Goal: Task Accomplishment & Management: Use online tool/utility

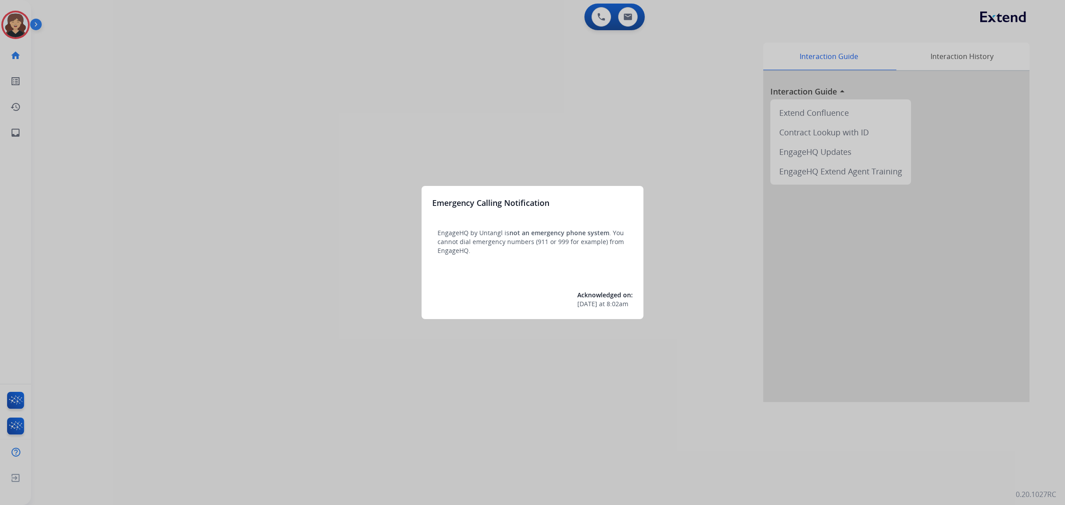
click at [16, 128] on div at bounding box center [532, 252] width 1065 height 505
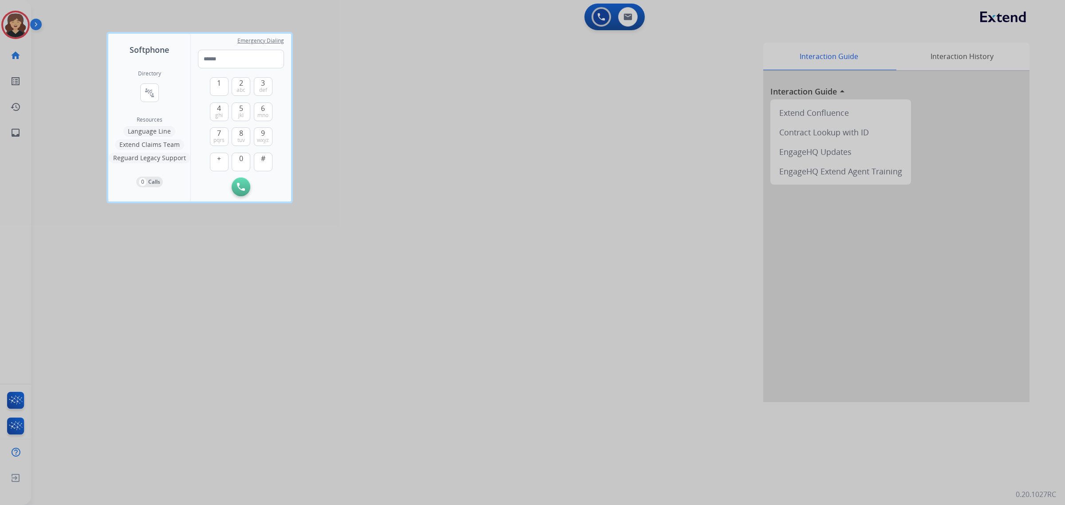
click at [227, 307] on div at bounding box center [532, 252] width 1065 height 505
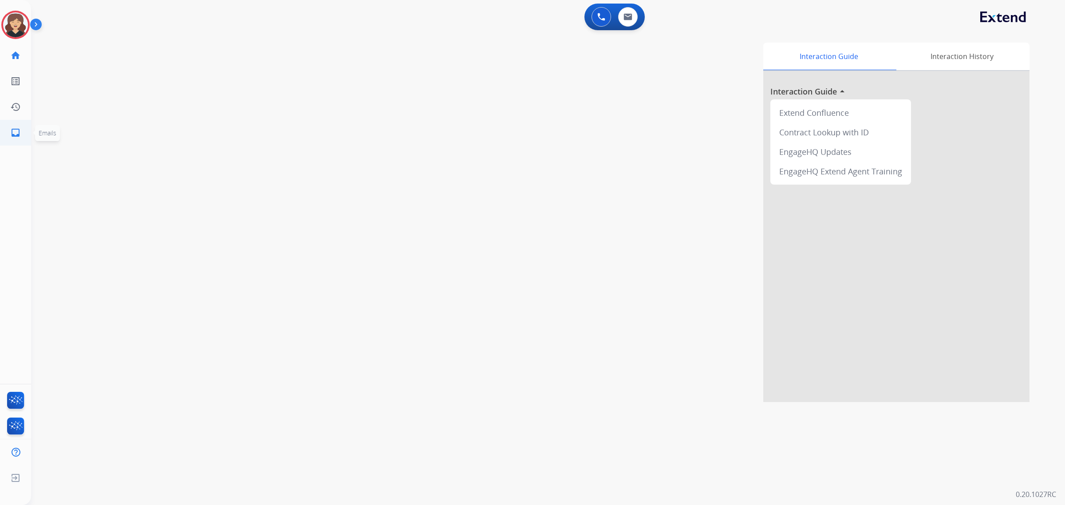
click at [18, 134] on mat-icon "inbox" at bounding box center [15, 132] width 11 height 11
select select "**********"
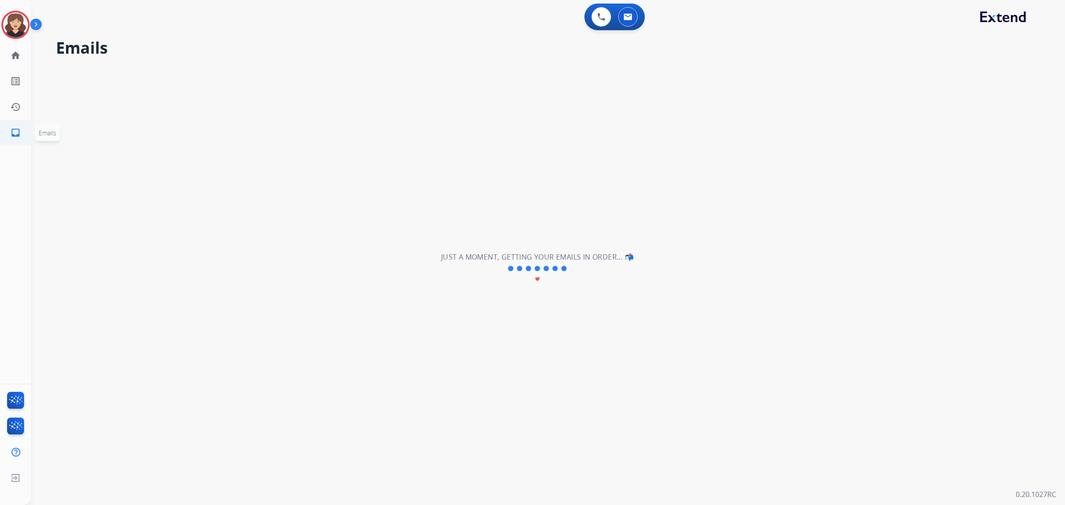
click at [10, 139] on link "inbox Emails" at bounding box center [15, 132] width 25 height 25
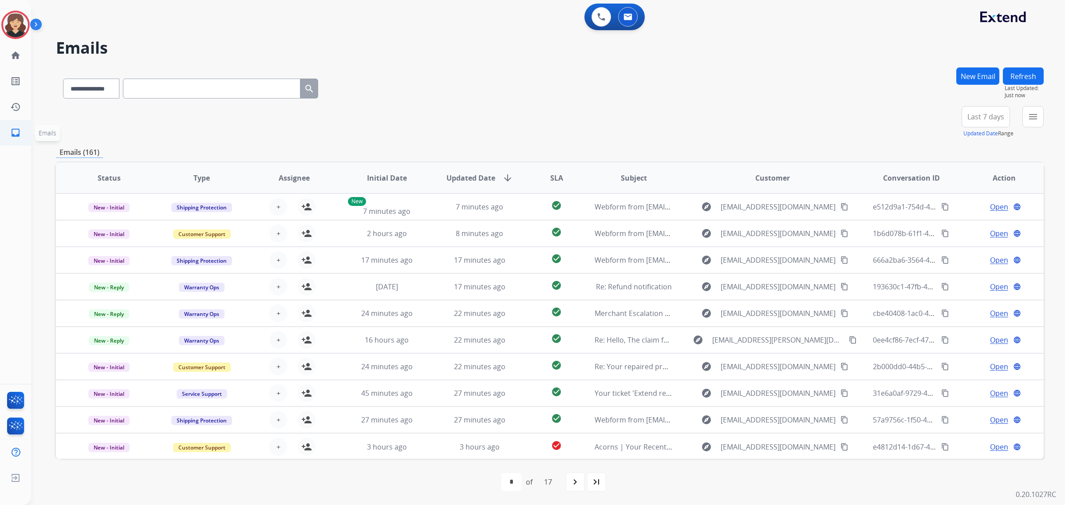
click at [12, 132] on mat-icon "inbox" at bounding box center [15, 132] width 11 height 11
click at [1028, 112] on mat-icon "menu" at bounding box center [1033, 116] width 11 height 11
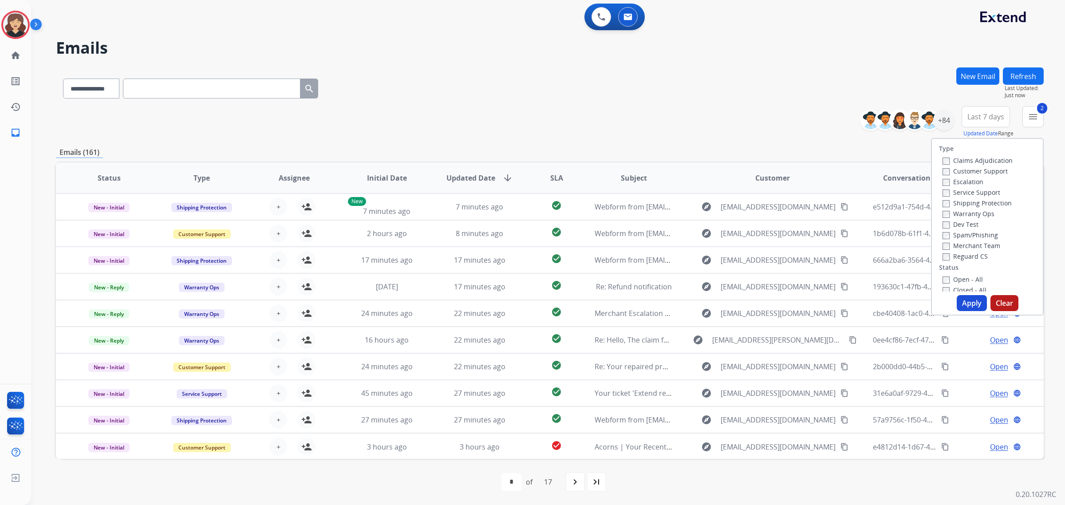
click at [969, 305] on button "Apply" at bounding box center [972, 303] width 30 height 16
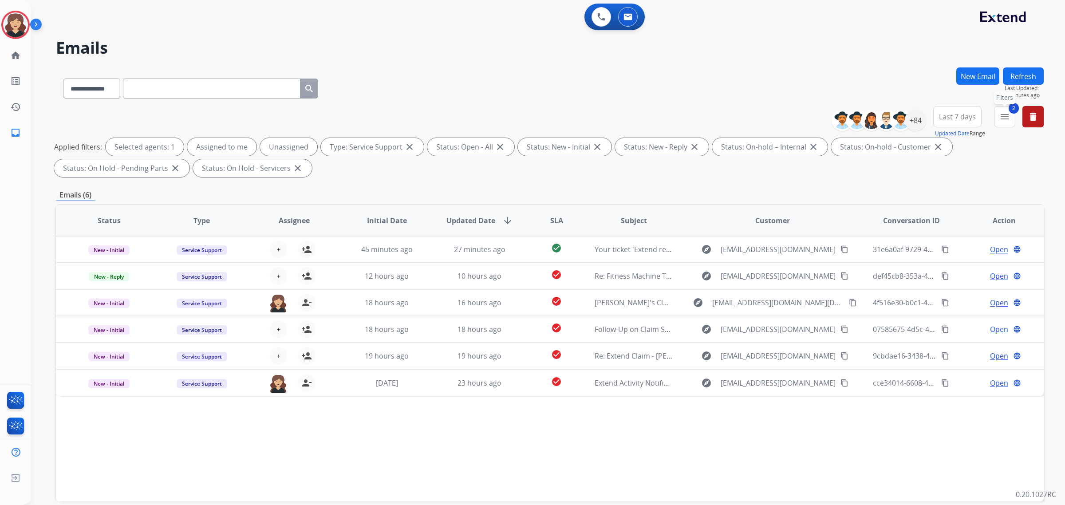
click at [1004, 115] on mat-icon "menu" at bounding box center [1004, 116] width 11 height 11
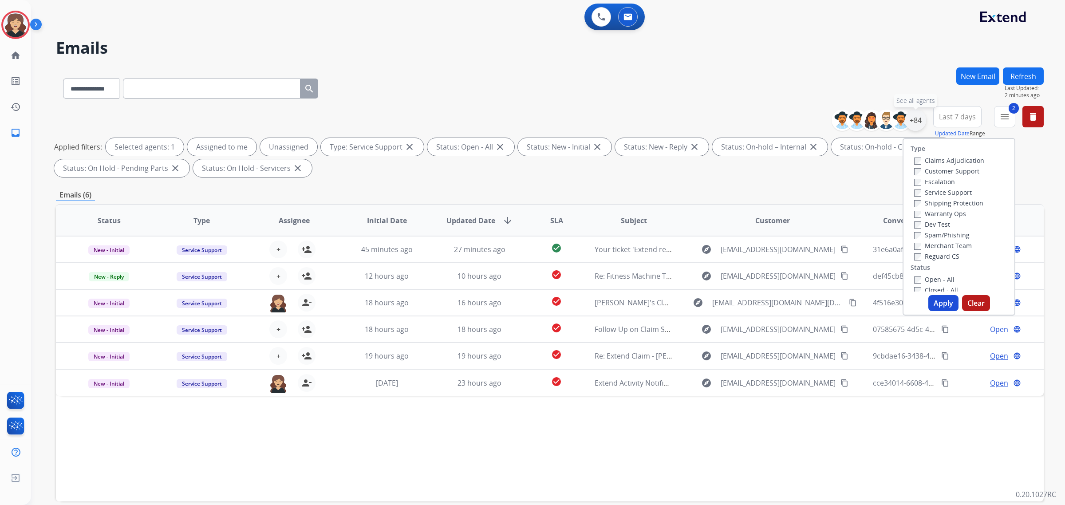
click at [915, 122] on div "+84" at bounding box center [915, 120] width 21 height 21
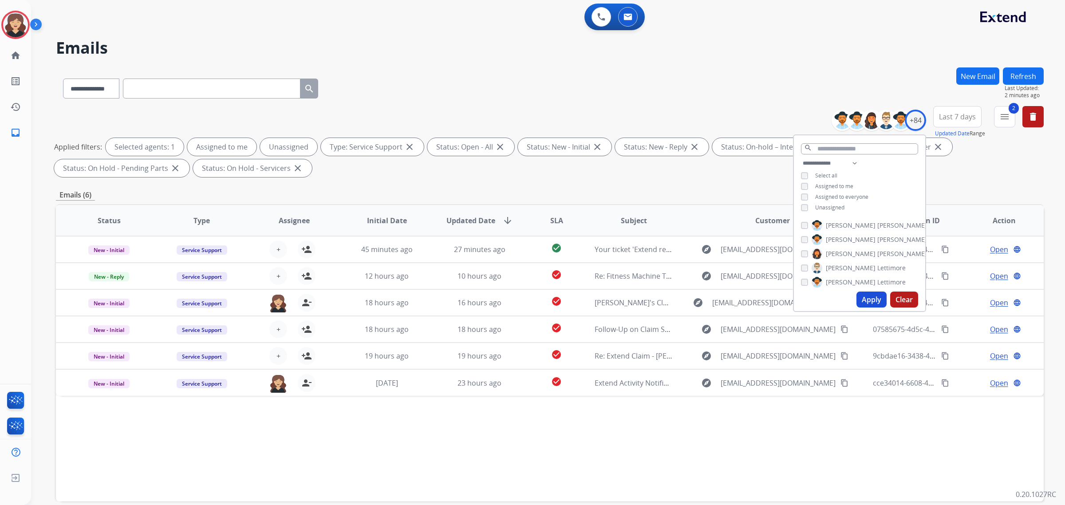
click at [809, 173] on div "Select all" at bounding box center [819, 175] width 36 height 7
click at [786, 461] on div "Status Type Assignee Initial Date Updated Date arrow_downward SLA Subject Custo…" at bounding box center [550, 352] width 988 height 297
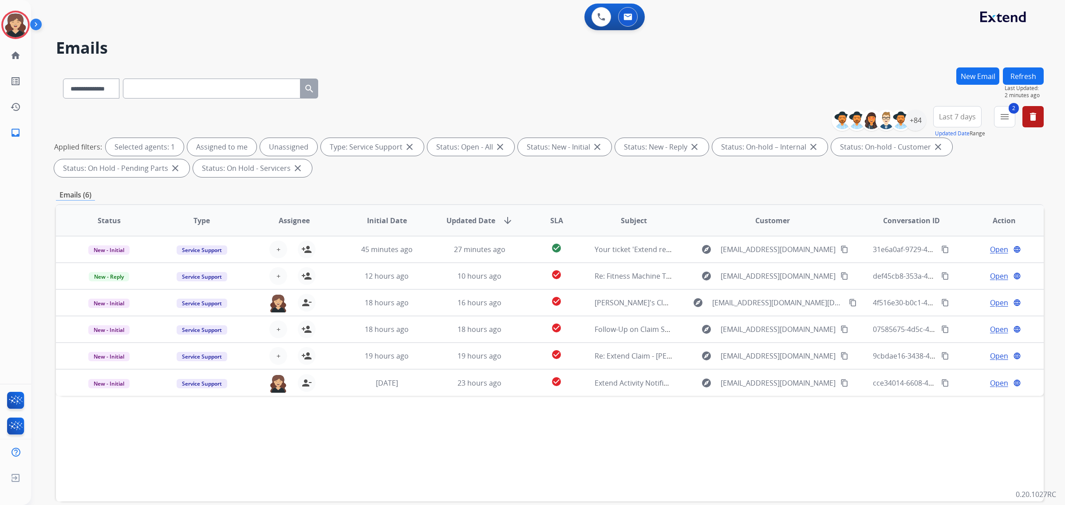
click at [1024, 78] on button "Refresh" at bounding box center [1023, 75] width 41 height 17
